Goal: Find specific page/section: Find specific page/section

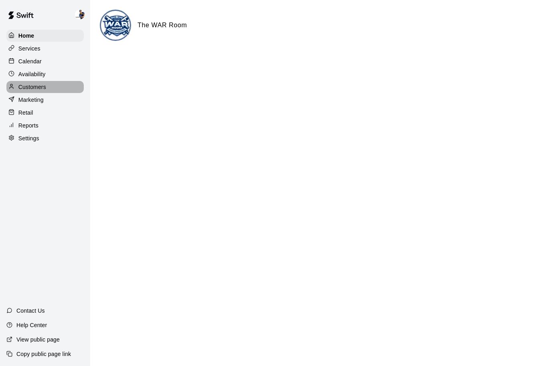
click at [31, 85] on p "Customers" at bounding box center [32, 87] width 28 height 8
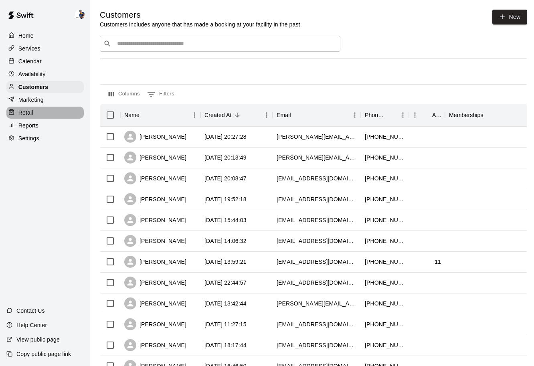
click at [35, 109] on div "Retail" at bounding box center [44, 113] width 77 height 12
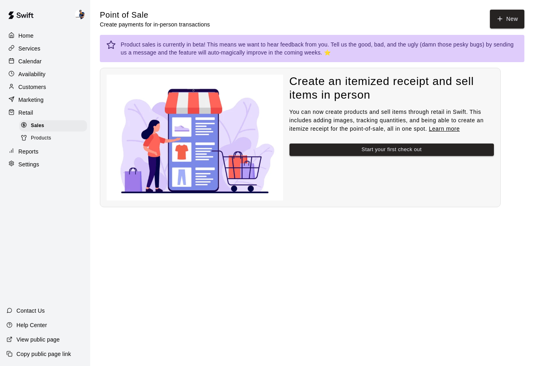
click at [31, 150] on p "Reports" at bounding box center [28, 152] width 20 height 8
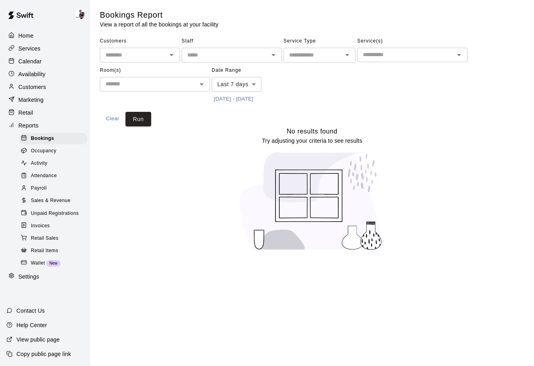
click at [43, 201] on span "Sales & Revenue" at bounding box center [51, 201] width 40 height 8
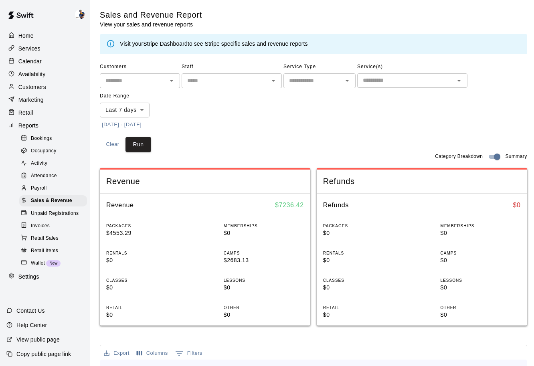
click at [139, 107] on body "Home Services Calendar Availability Customers Marketing Retail Reports Bookings…" at bounding box center [267, 314] width 534 height 629
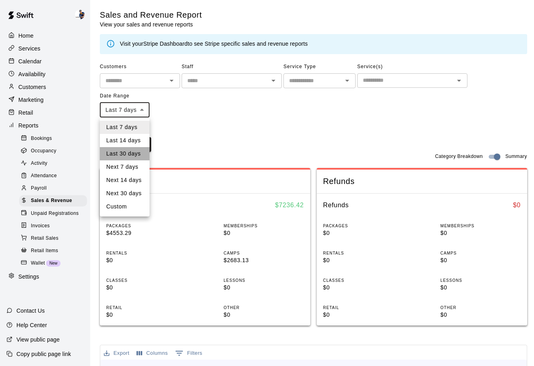
click at [129, 153] on li "Last 30 days" at bounding box center [125, 153] width 50 height 13
type input "*****"
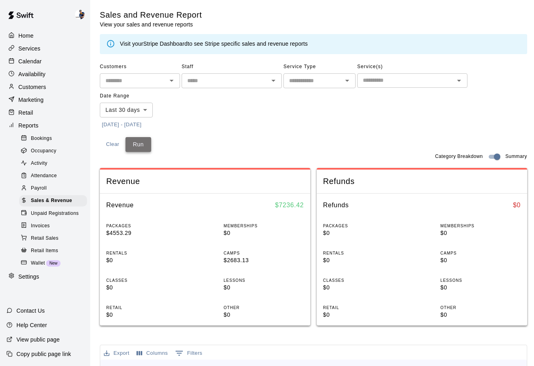
click at [138, 145] on button "Run" at bounding box center [139, 144] width 26 height 15
click at [31, 49] on p "Services" at bounding box center [29, 49] width 22 height 8
